Goal: Transaction & Acquisition: Book appointment/travel/reservation

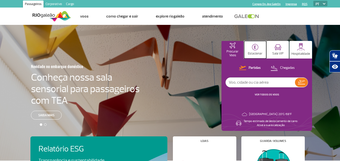
click at [255, 49] on img at bounding box center [255, 47] width 7 height 7
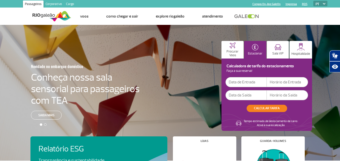
click at [240, 82] on input "text" at bounding box center [245, 82] width 41 height 10
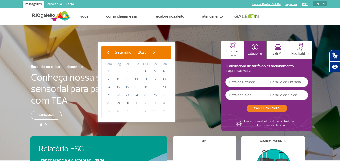
click at [203, 68] on div at bounding box center [172, 97] width 344 height 144
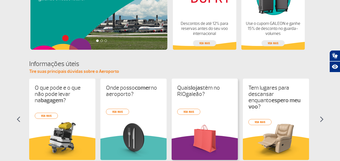
scroll to position [176, 0]
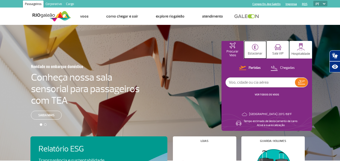
click at [256, 50] on img at bounding box center [255, 47] width 7 height 7
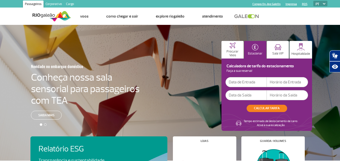
click at [236, 82] on input "text" at bounding box center [245, 82] width 41 height 10
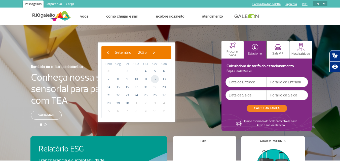
click at [153, 79] on span "12" at bounding box center [155, 79] width 8 height 8
type input "12/09/2025"
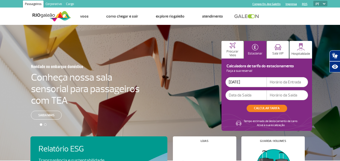
click at [246, 96] on input "text" at bounding box center [245, 95] width 41 height 10
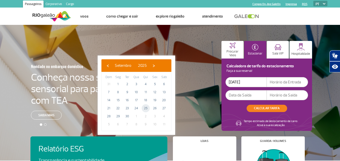
click at [147, 109] on span "25" at bounding box center [146, 108] width 8 height 8
type input "25/09/2025"
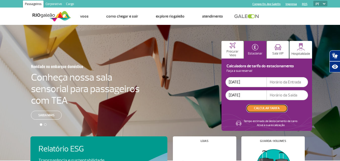
click at [267, 108] on button "CALCULAR TARIFA" at bounding box center [267, 108] width 40 height 7
